Goal: Task Accomplishment & Management: Use online tool/utility

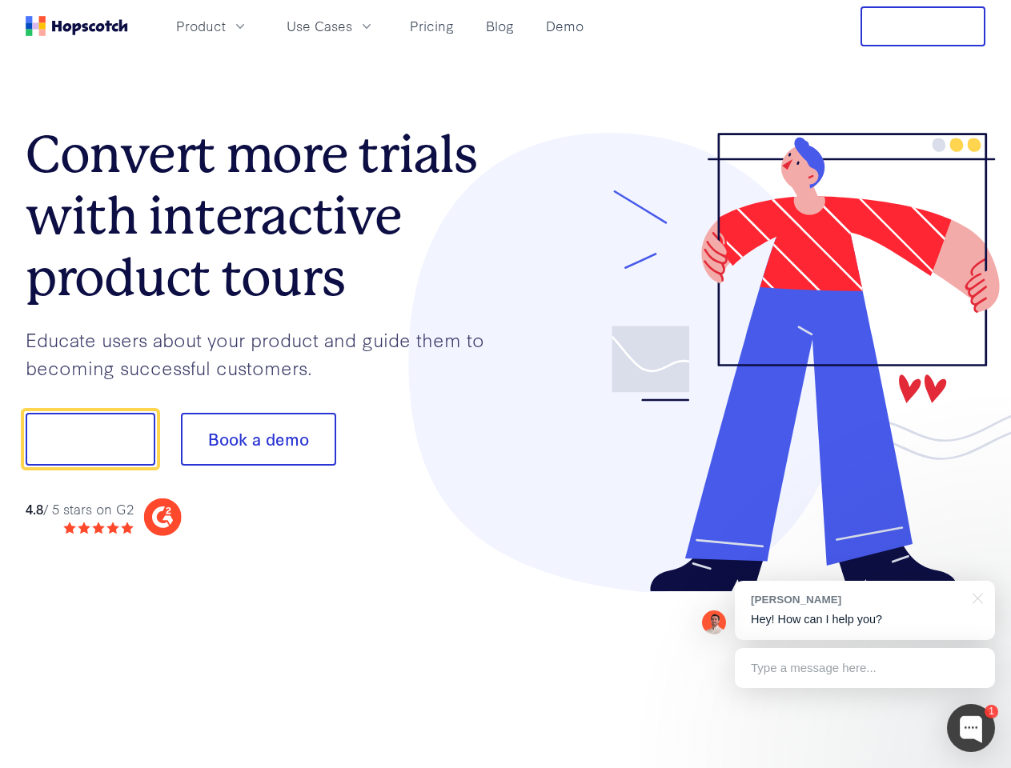
click at [506, 384] on div at bounding box center [746, 363] width 480 height 460
click at [226, 26] on span "Product" at bounding box center [201, 26] width 50 height 20
click at [352, 26] on span "Use Cases" at bounding box center [320, 26] width 66 height 20
click at [923, 26] on button "Free Trial" at bounding box center [923, 26] width 125 height 40
click at [90, 439] on button "Show me!" at bounding box center [91, 439] width 130 height 53
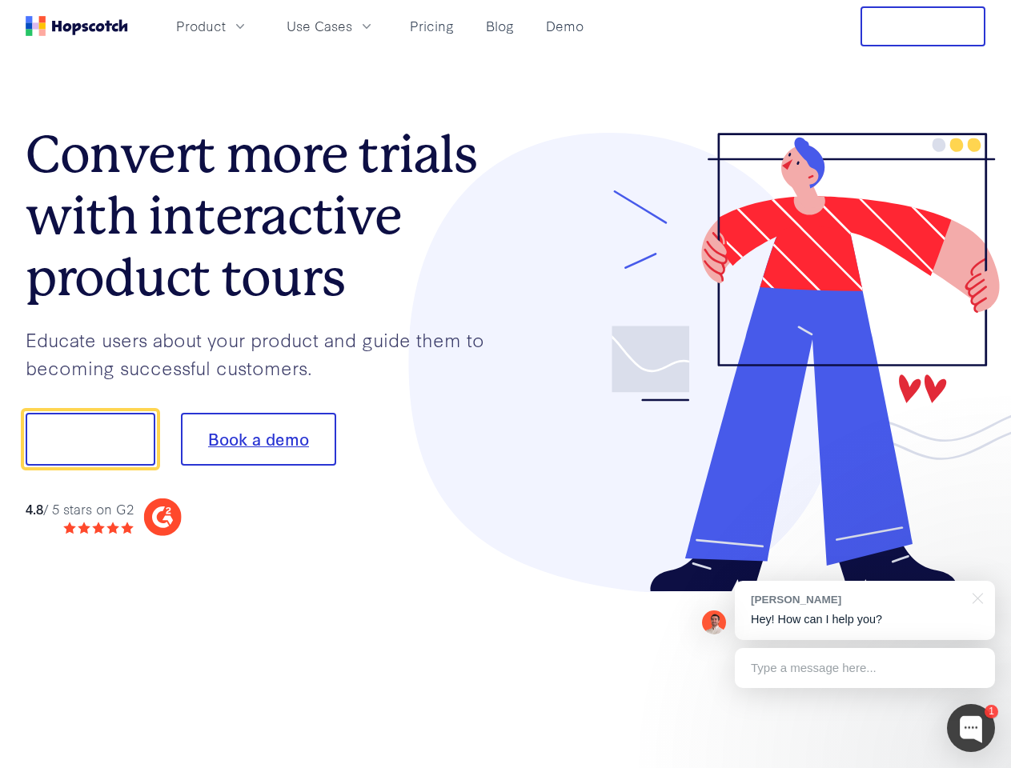
click at [258, 439] on button "Book a demo" at bounding box center [258, 439] width 155 height 53
click at [971, 728] on div at bounding box center [971, 728] width 48 height 48
click at [865, 611] on div "[PERSON_NAME] Hey! How can I help you?" at bounding box center [865, 610] width 260 height 59
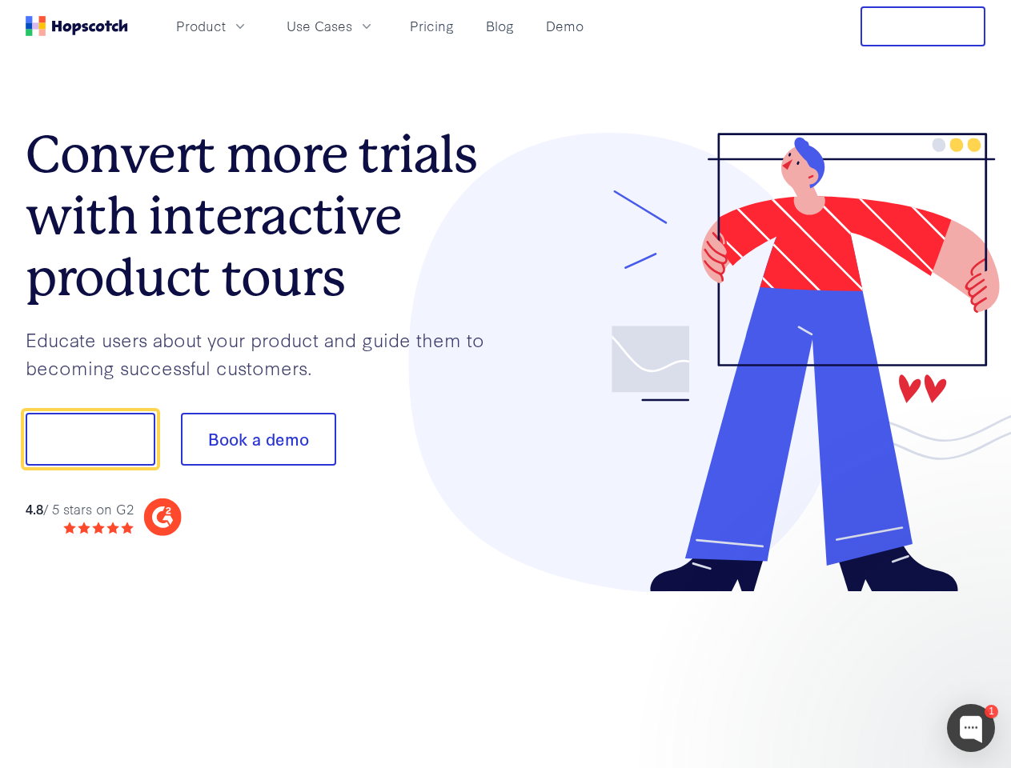
click at [975, 597] on div at bounding box center [845, 438] width 300 height 534
click at [865, 668] on div at bounding box center [845, 544] width 300 height 319
